Goal: Information Seeking & Learning: Learn about a topic

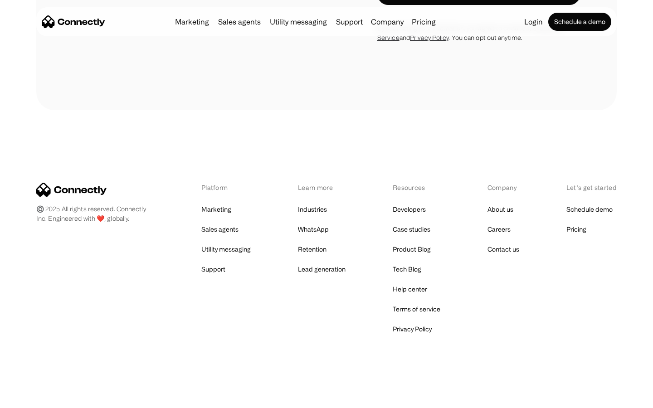
scroll to position [1492, 0]
